Goal: Find specific fact: Find specific fact

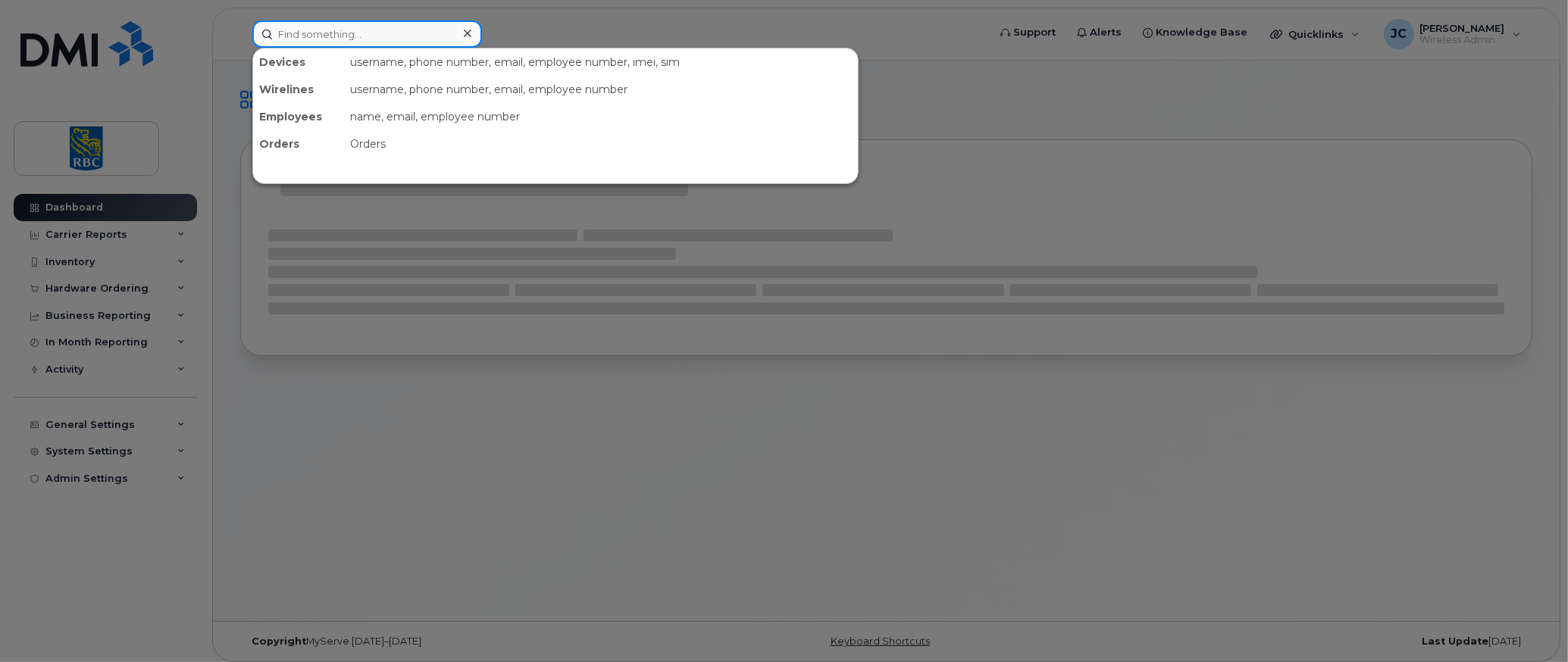
click at [334, 28] on input at bounding box center [367, 34] width 230 height 28
paste input "[PHONE_NUMBER]"
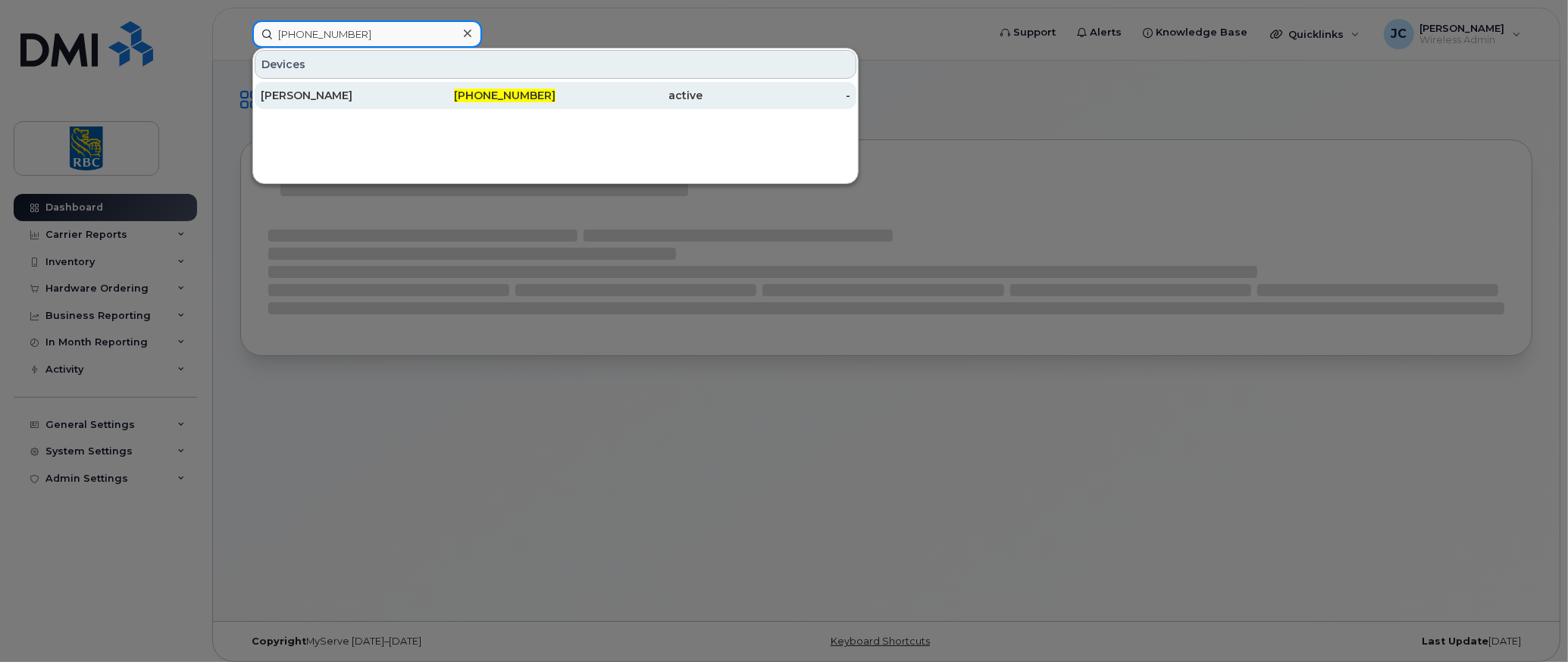
type input "[PHONE_NUMBER]"
click at [341, 88] on div "[PERSON_NAME]" at bounding box center [334, 95] width 148 height 16
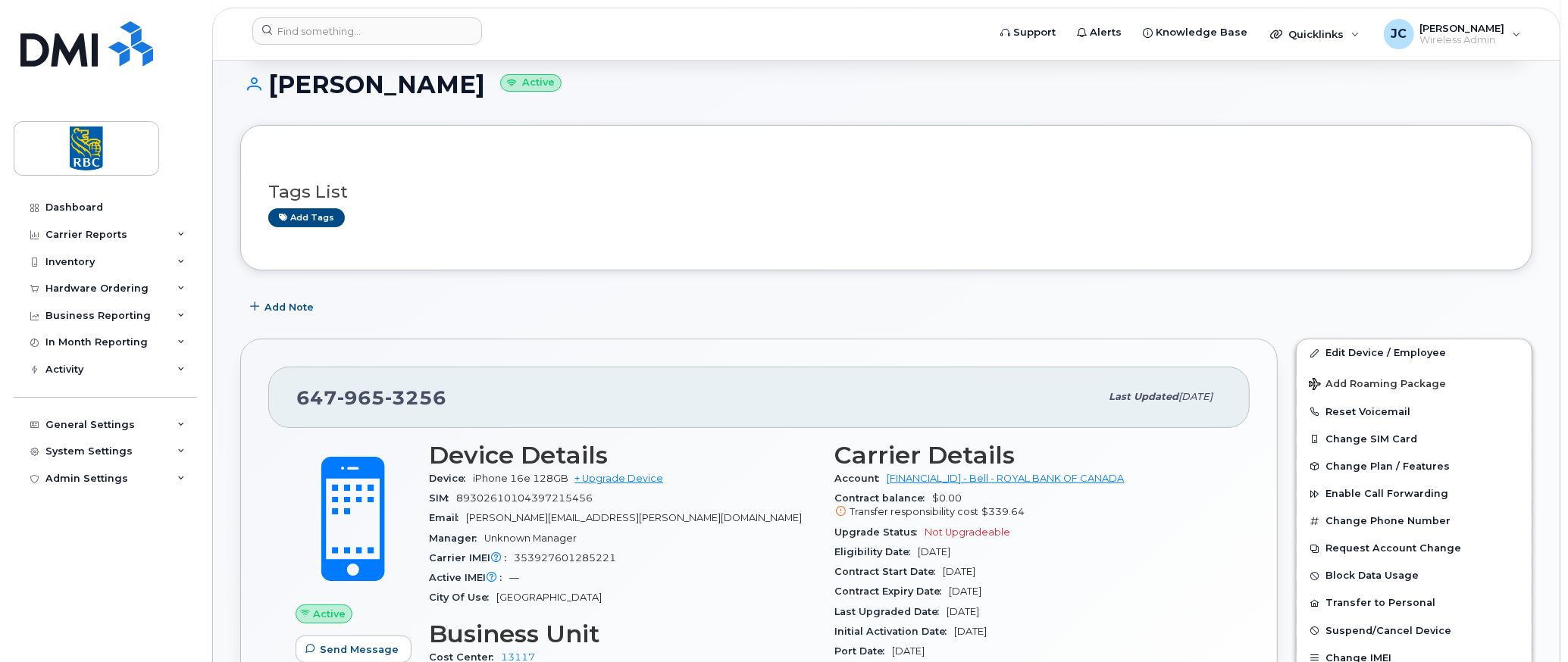
scroll to position [303, 0]
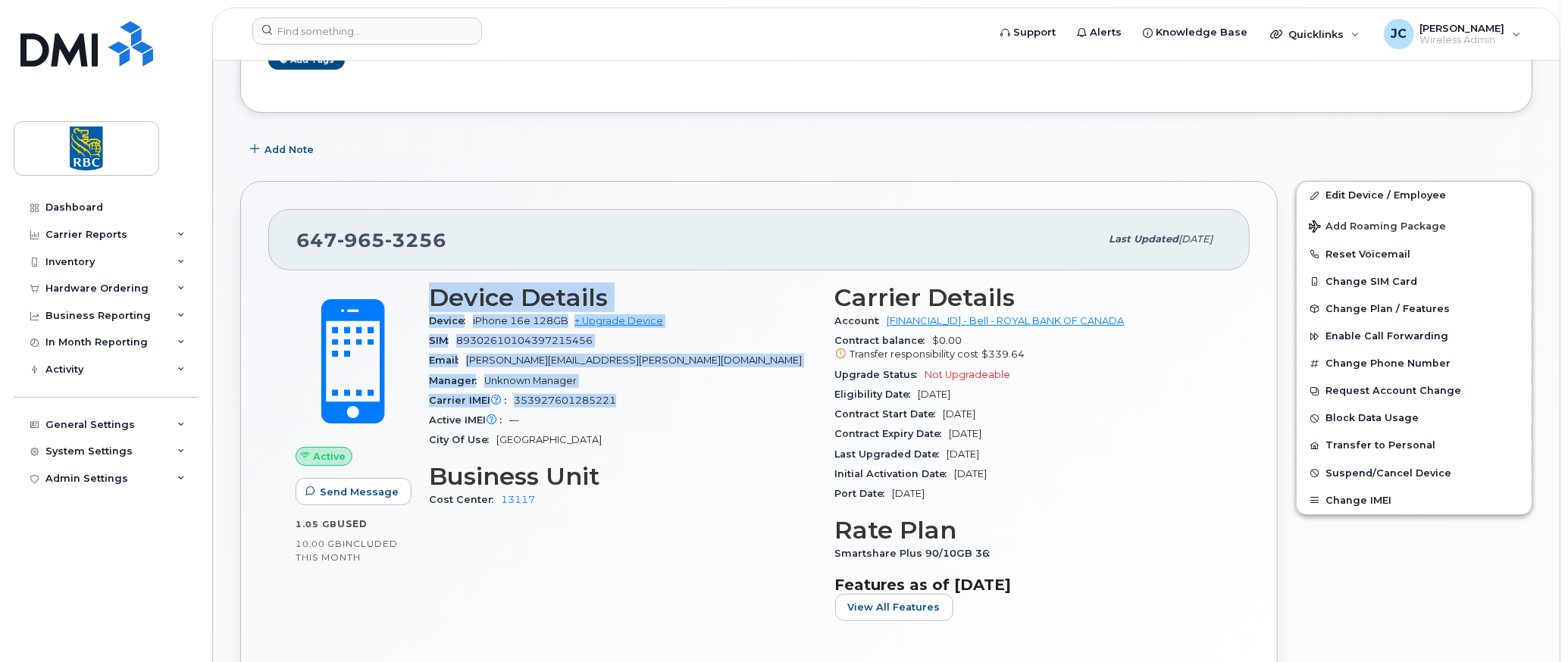
drag, startPoint x: 432, startPoint y: 289, endPoint x: 696, endPoint y: 397, distance: 285.2
click at [696, 397] on section "Device Details Device iPhone 16e 128GB + Upgrade Device SIM [TECHNICAL_ID] Emai…" at bounding box center [623, 367] width 388 height 167
copy section "Device Details Device iPhone 16e 128GB + Upgrade Device SIM [TECHNICAL_ID] Emai…"
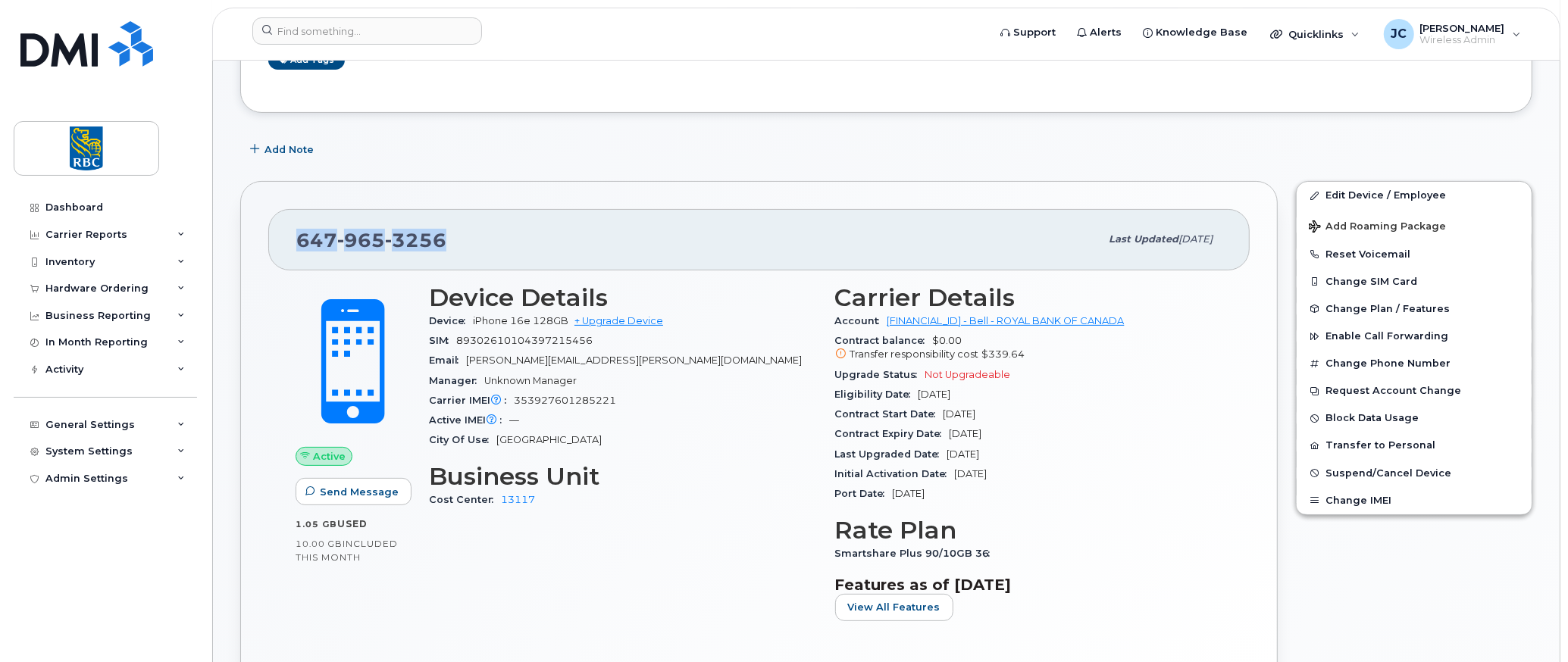
drag, startPoint x: 463, startPoint y: 234, endPoint x: 295, endPoint y: 228, distance: 168.1
click at [297, 228] on div "[PHONE_NUMBER]" at bounding box center [698, 239] width 804 height 32
copy span "[PHONE_NUMBER]"
drag, startPoint x: 987, startPoint y: 547, endPoint x: 833, endPoint y: 556, distance: 154.3
click at [833, 556] on div "Carrier Details Account [FINANCIAL_ID] - Bell - ROYAL BANK OF CANADA Contract b…" at bounding box center [1029, 459] width 406 height 367
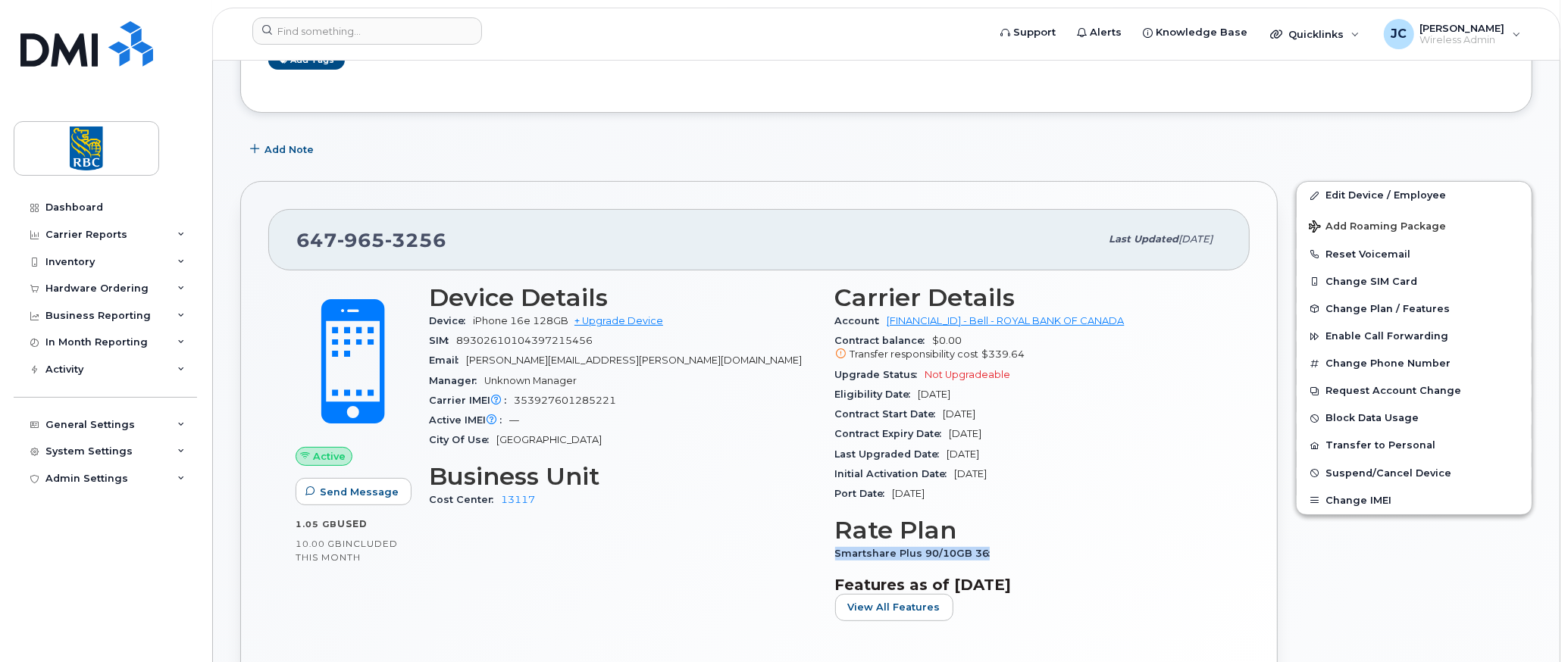
copy span "Smartshare Plus 90/10GB 36"
